Goal: Navigation & Orientation: Find specific page/section

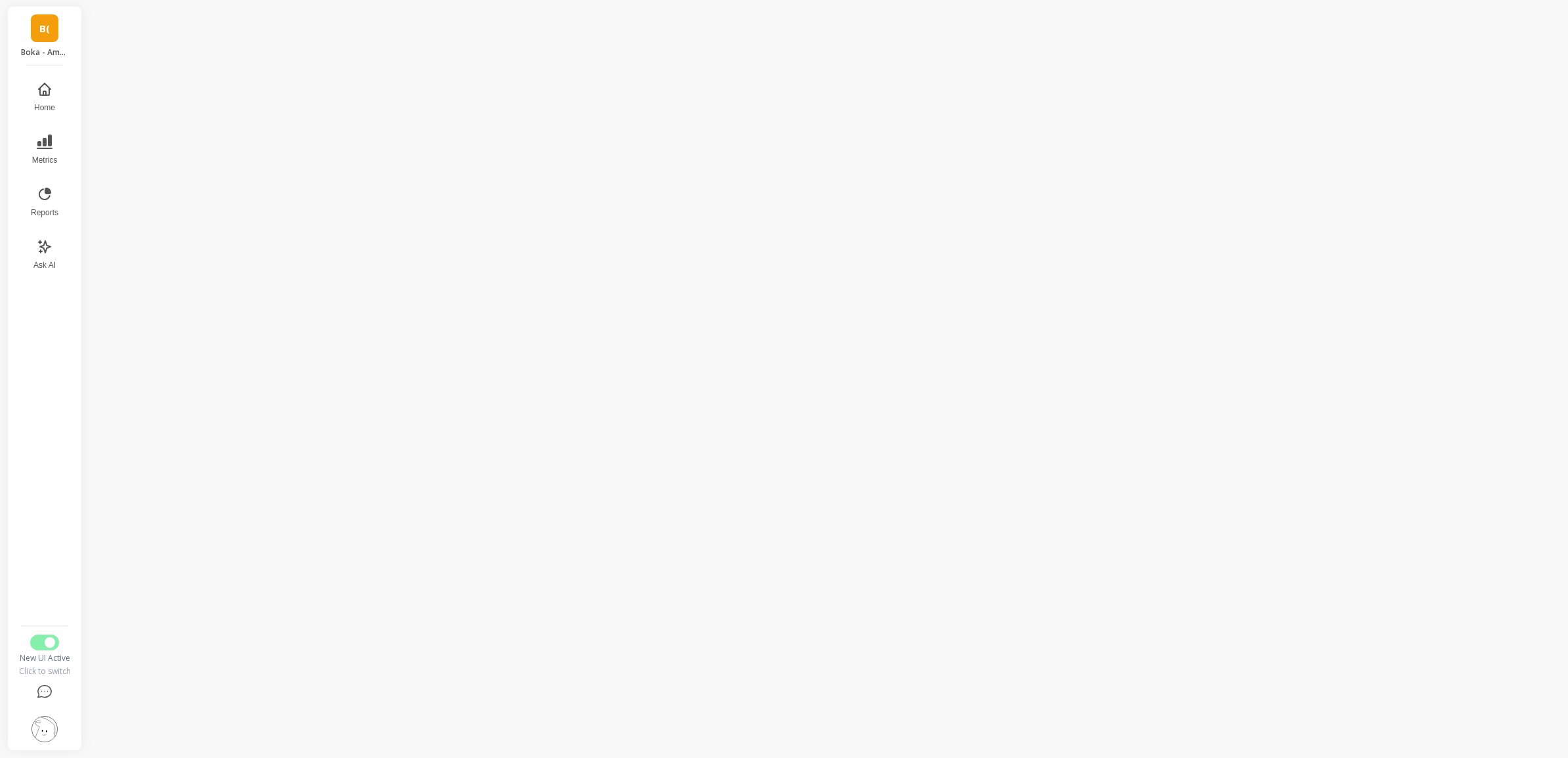
click at [34, 52] on p "Boka - Amazon (Essor)" at bounding box center [45, 52] width 48 height 10
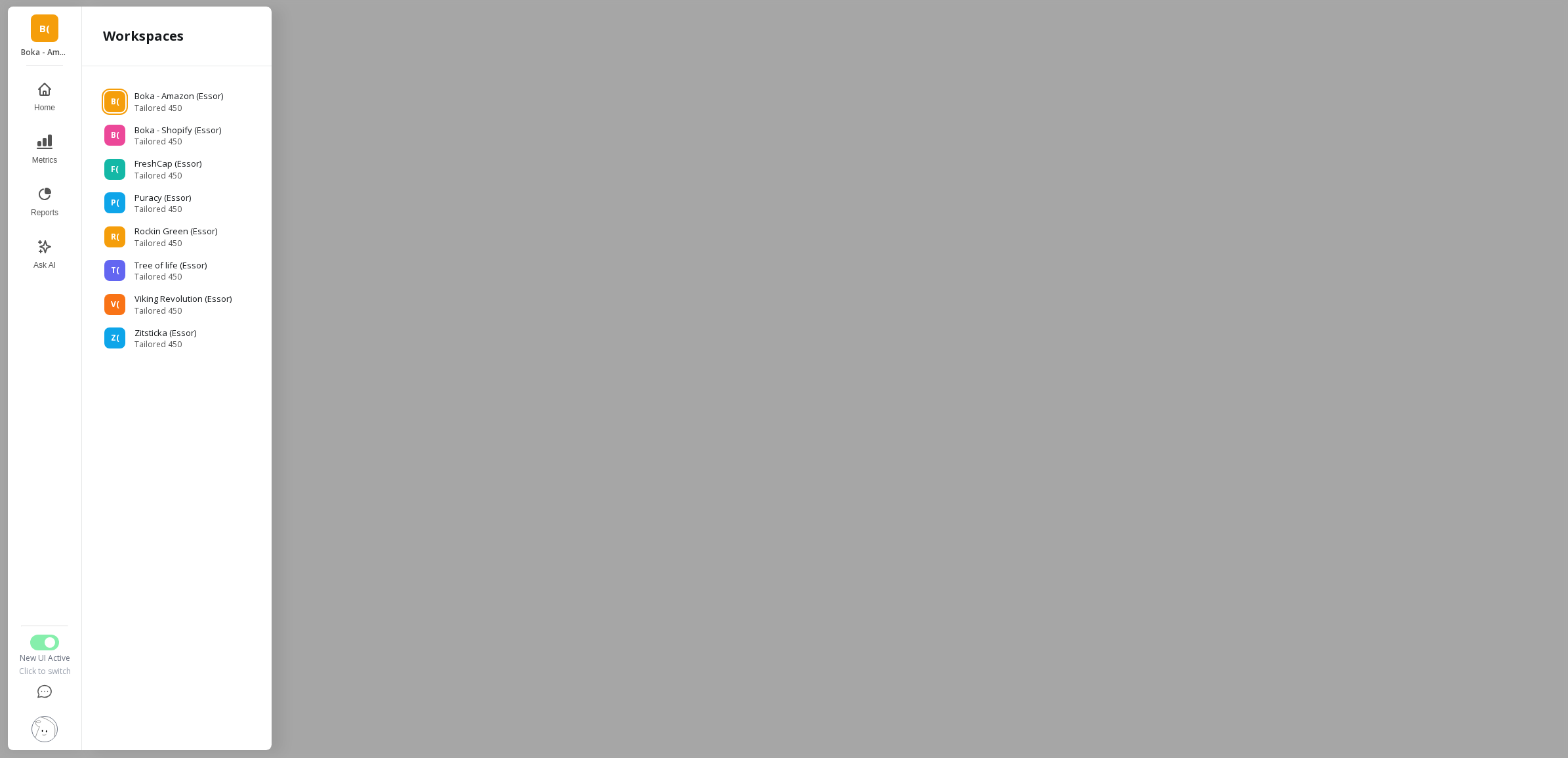
click at [518, 155] on div at bounding box center [784, 379] width 1568 height 758
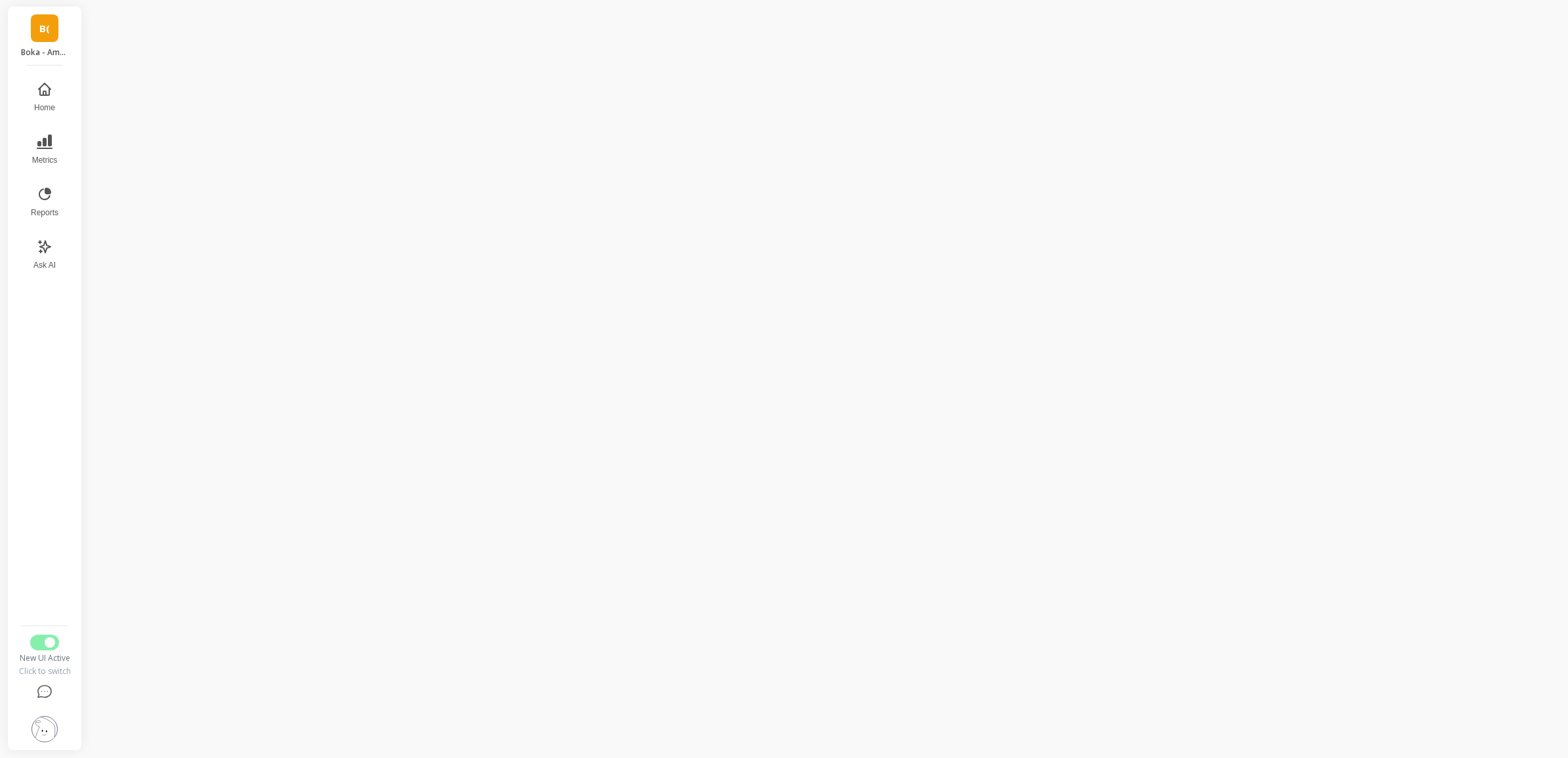
click at [50, 27] on link "B(" at bounding box center [45, 28] width 27 height 27
click at [44, 84] on icon at bounding box center [45, 89] width 12 height 12
click at [45, 28] on span "B(" at bounding box center [45, 28] width 10 height 15
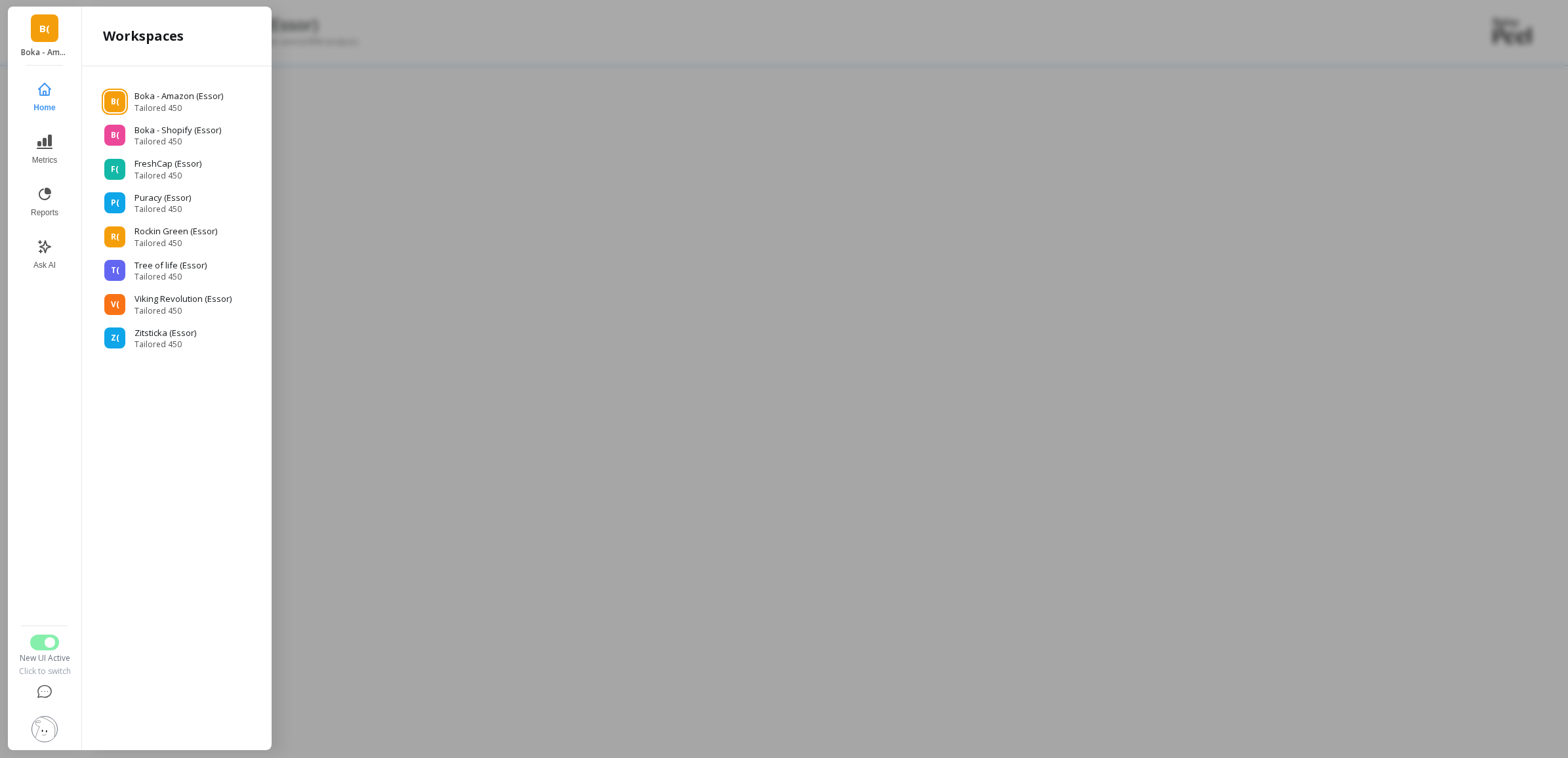
click at [45, 28] on span "B(" at bounding box center [45, 28] width 10 height 15
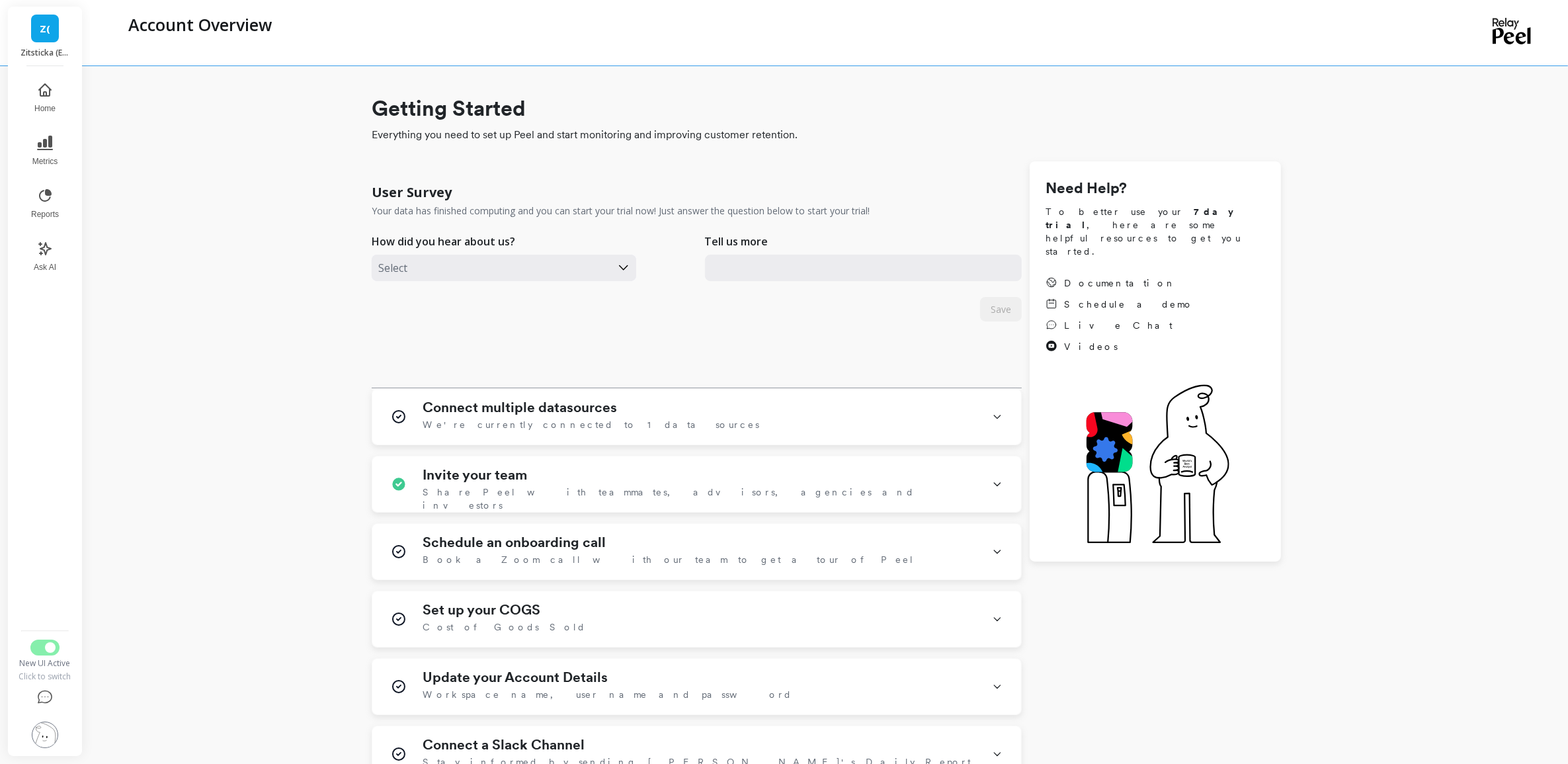
click at [47, 47] on div "Z( Zitsticka (Essor)" at bounding box center [45, 36] width 74 height 60
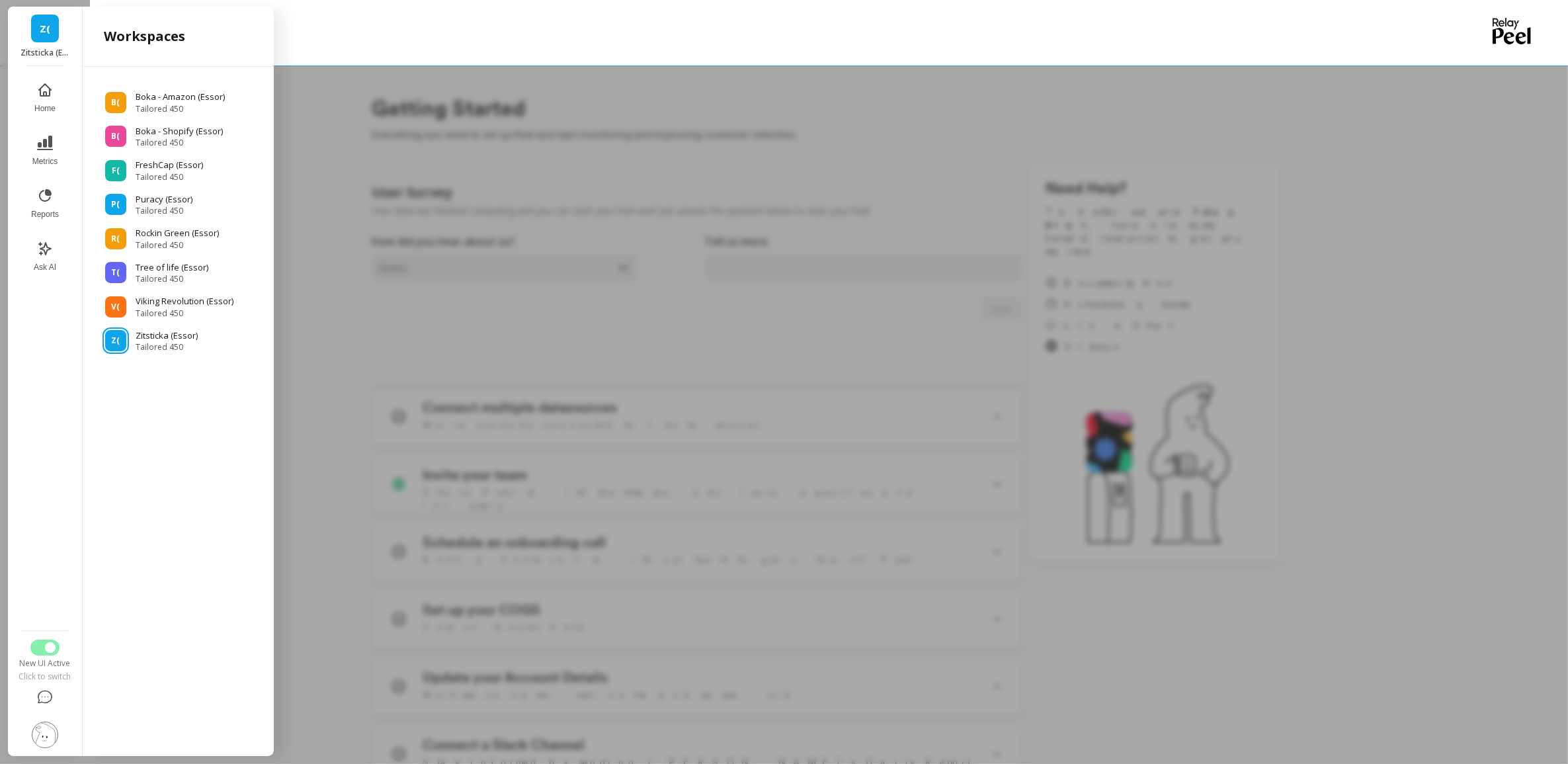
click at [47, 47] on div "Z( Zitsticka (Essor)" at bounding box center [45, 36] width 74 height 60
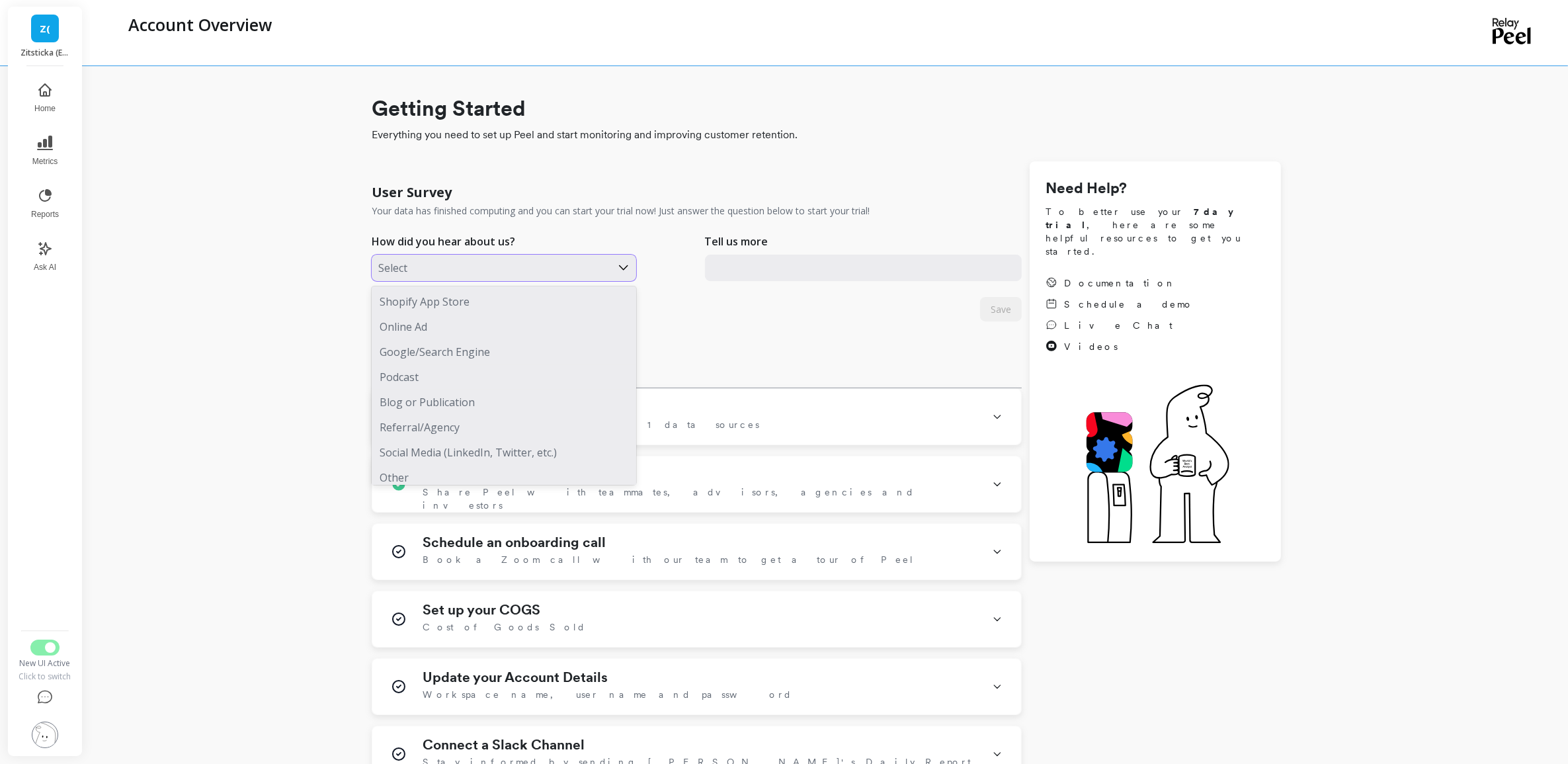
click at [530, 274] on div at bounding box center [491, 268] width 226 height 17
click at [461, 474] on div "Other" at bounding box center [504, 470] width 265 height 25
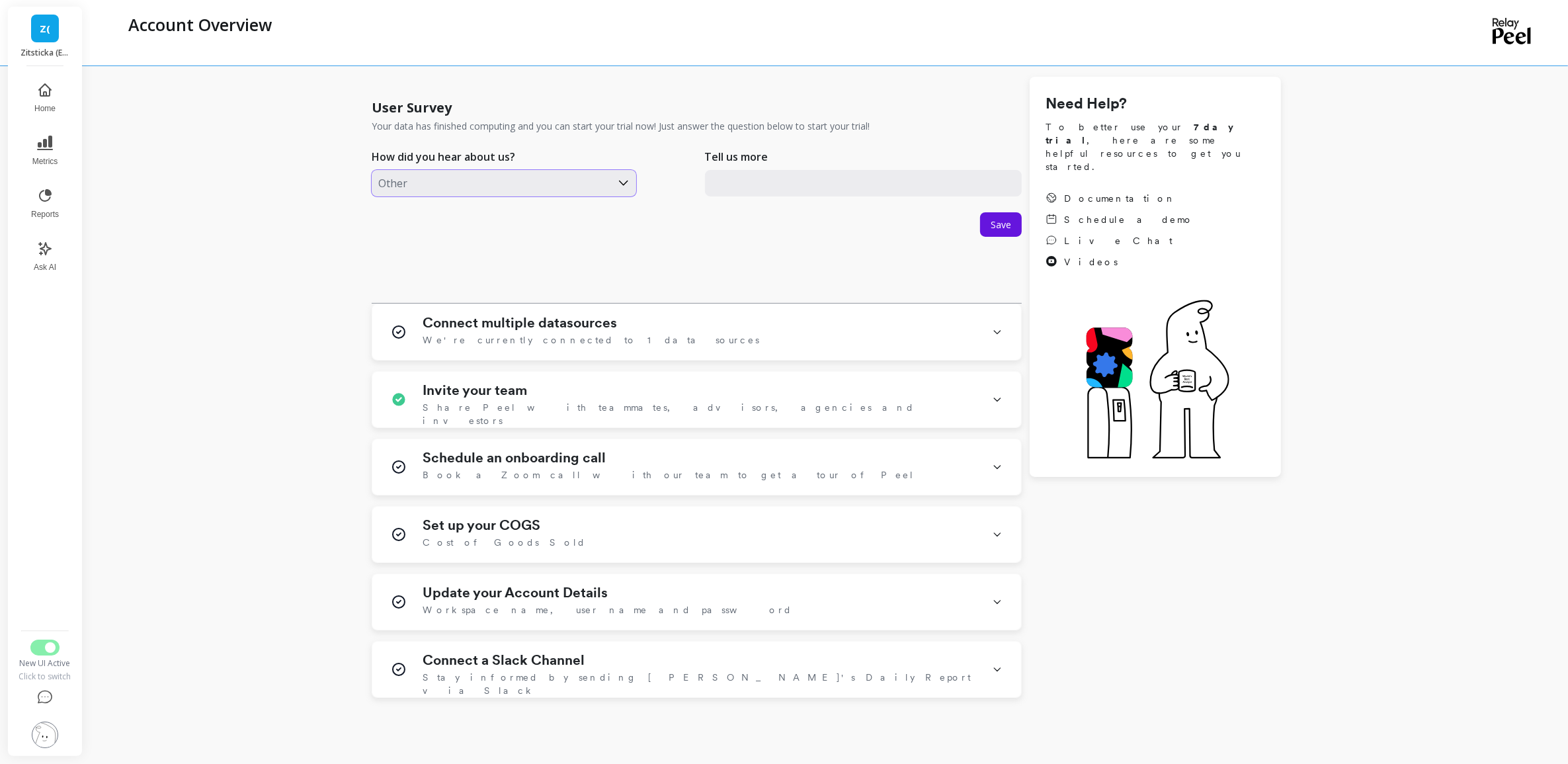
scroll to position [177, 0]
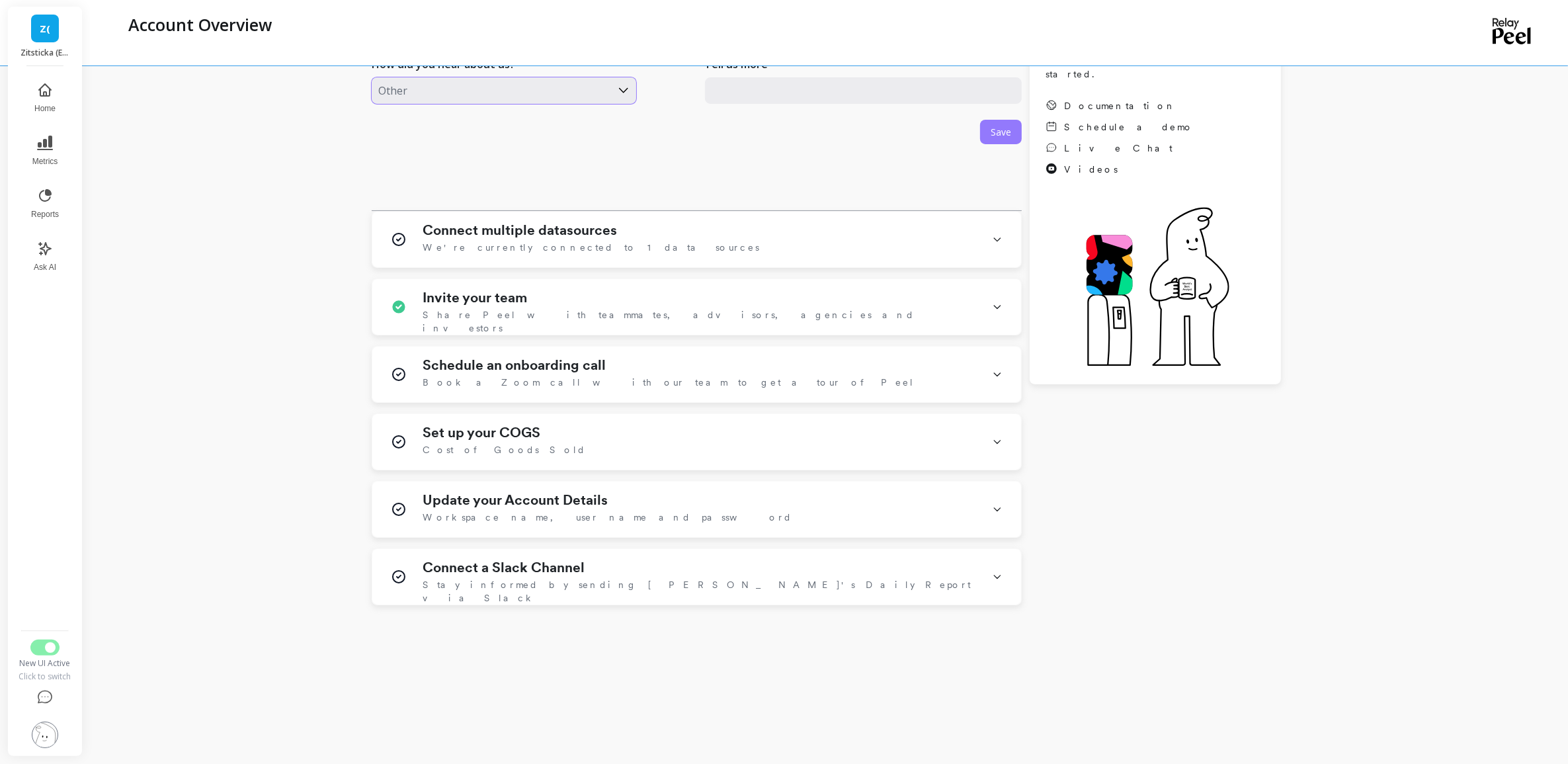
click at [993, 130] on span "Save" at bounding box center [1001, 132] width 21 height 13
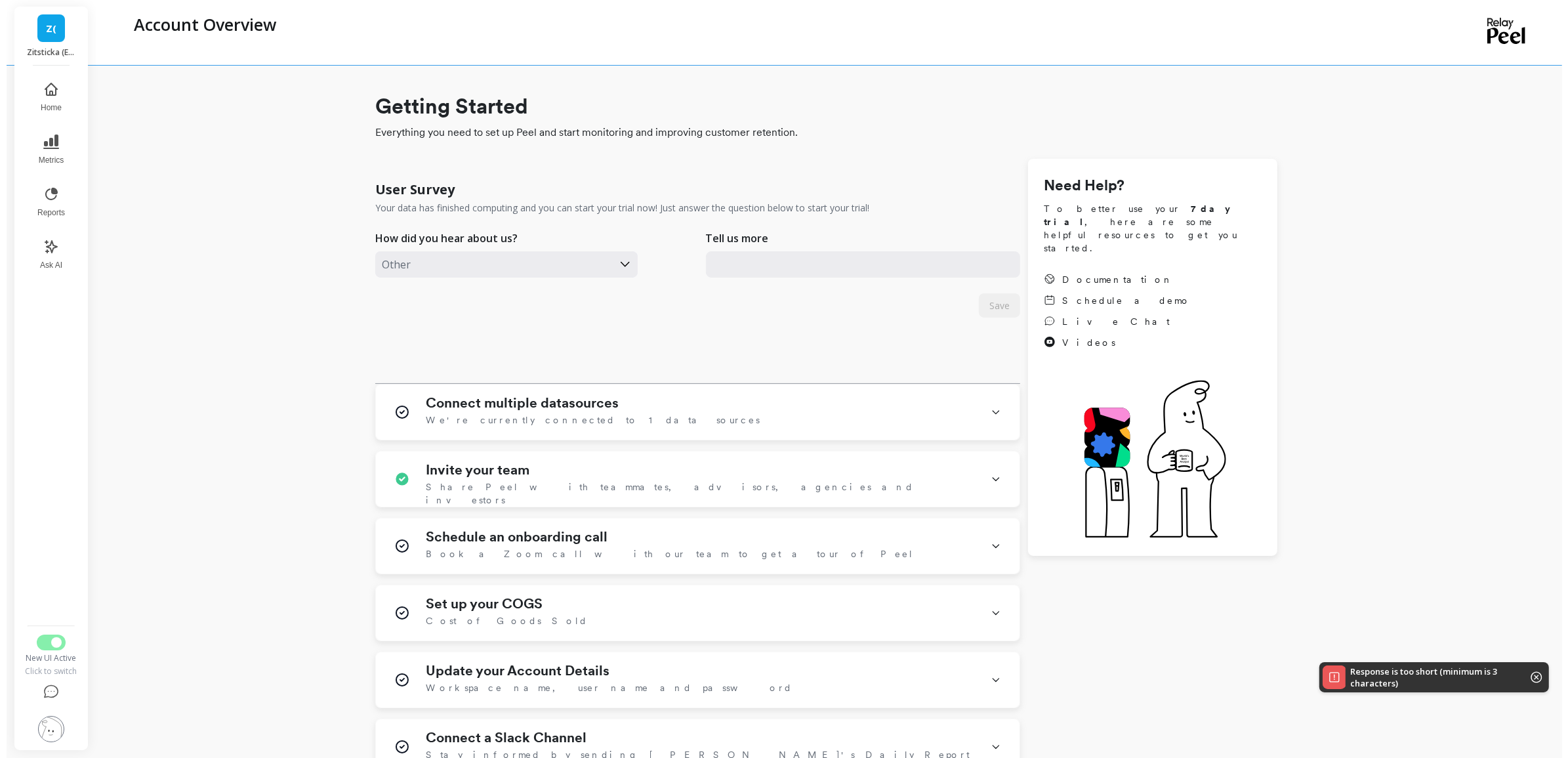
scroll to position [0, 0]
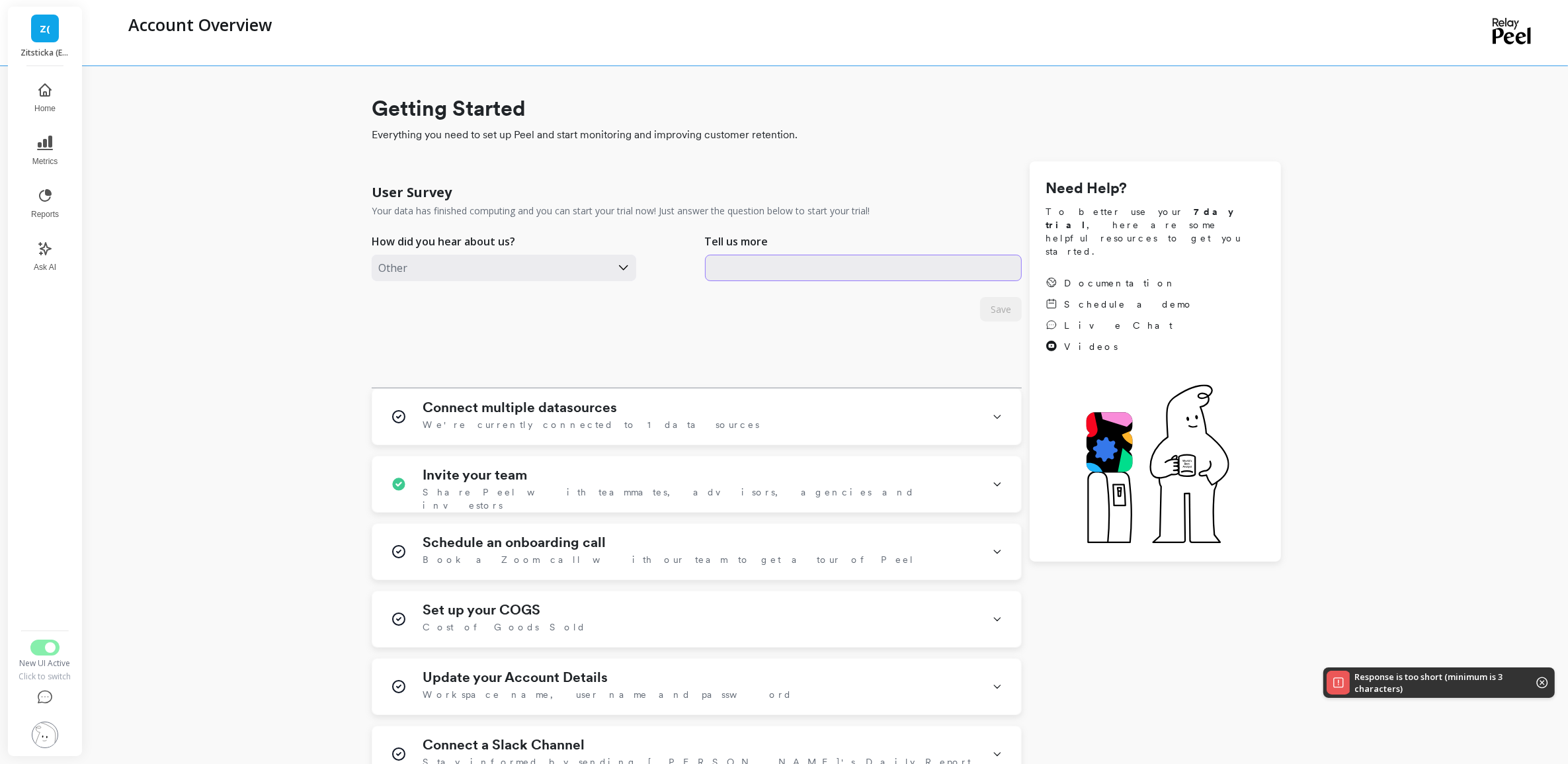
click at [802, 273] on input "text" at bounding box center [864, 267] width 318 height 27
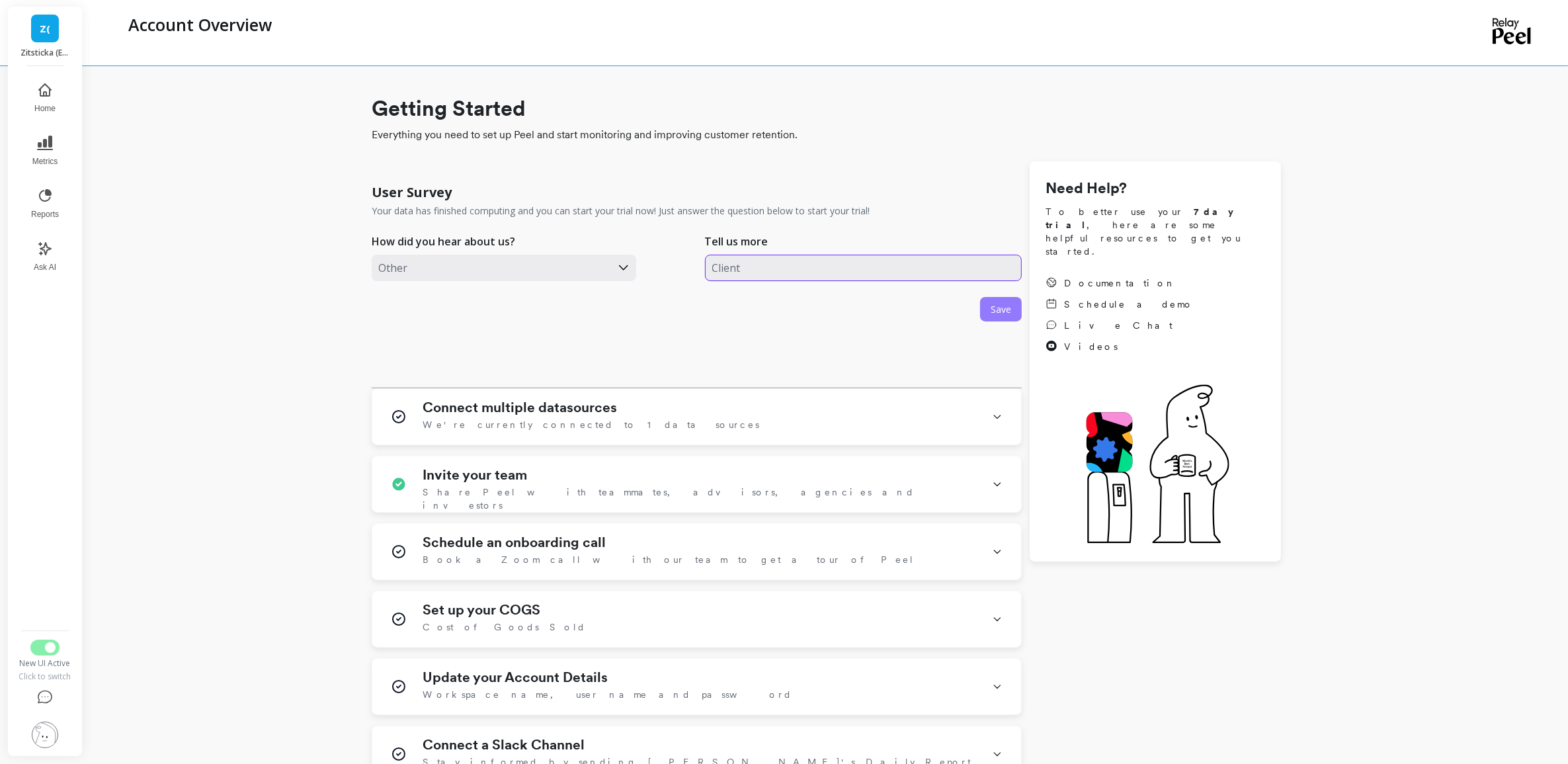
type input "Client"
click at [1000, 315] on span "Save" at bounding box center [1001, 309] width 21 height 13
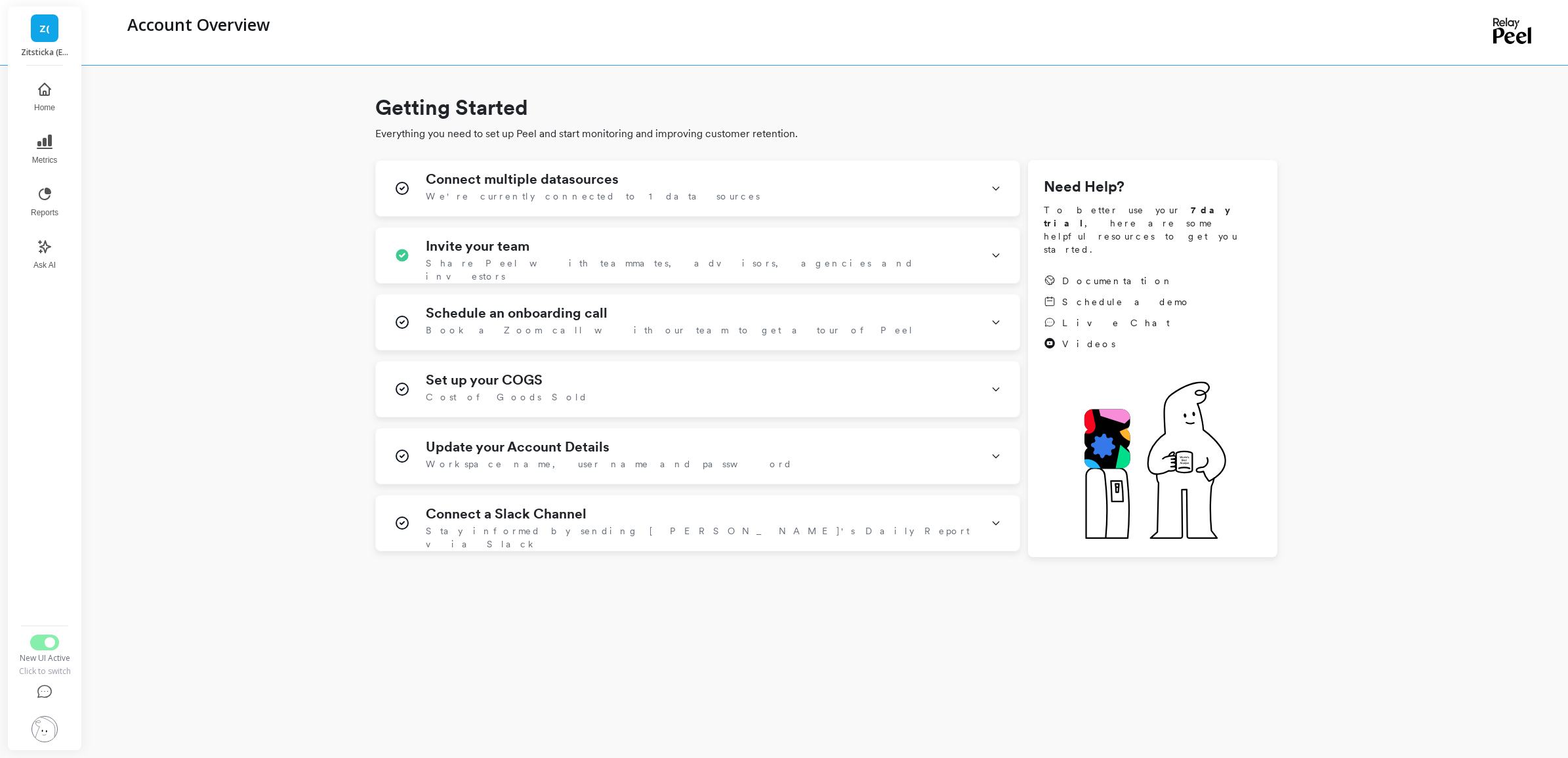
click at [56, 21] on link "Z(" at bounding box center [45, 28] width 27 height 27
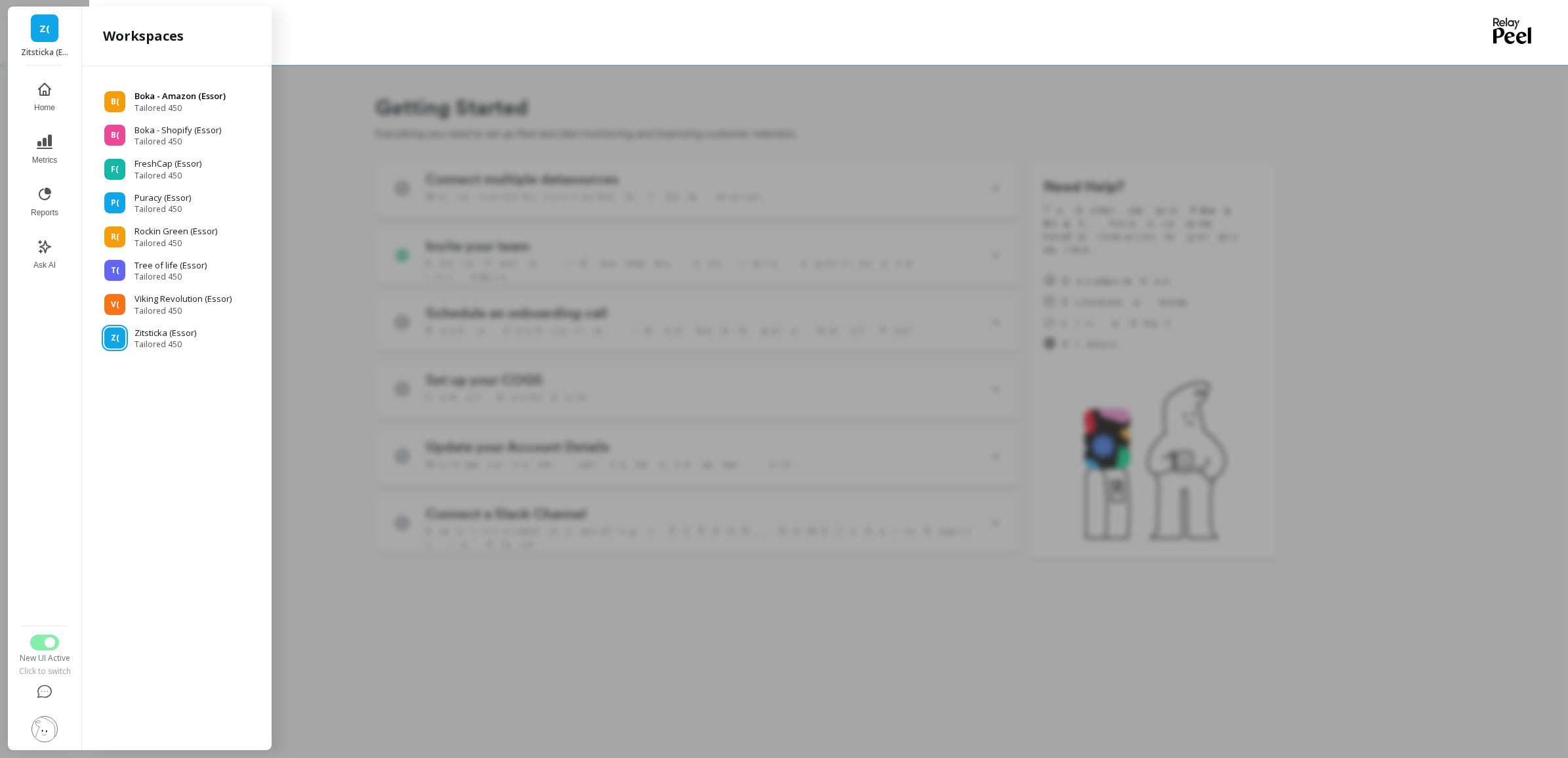
click at [125, 96] on div "B( Boka - Amazon (Essor) Tailored 450" at bounding box center [177, 102] width 168 height 24
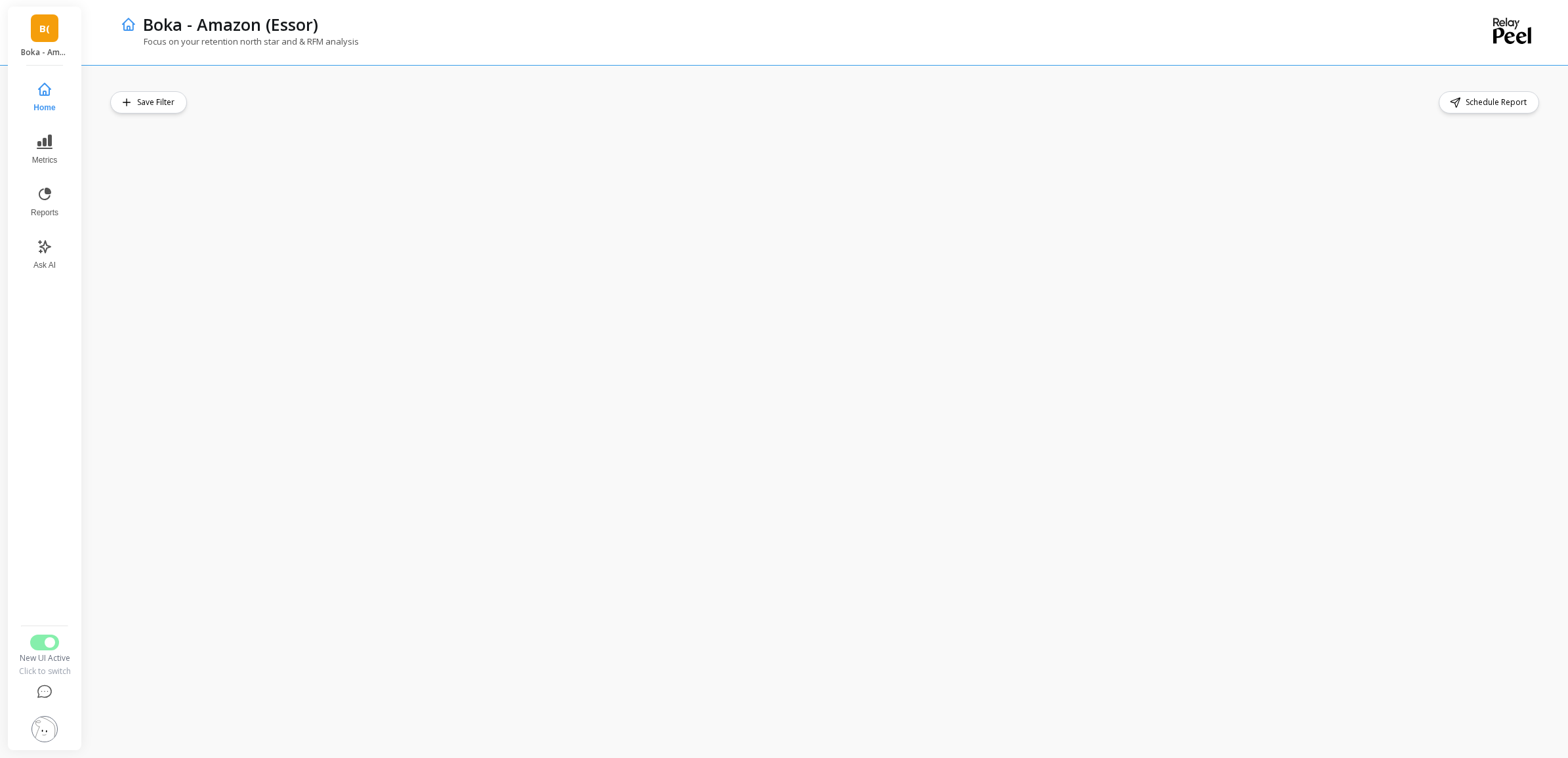
click at [33, 89] on button "Home" at bounding box center [45, 97] width 43 height 47
